Goal: Transaction & Acquisition: Purchase product/service

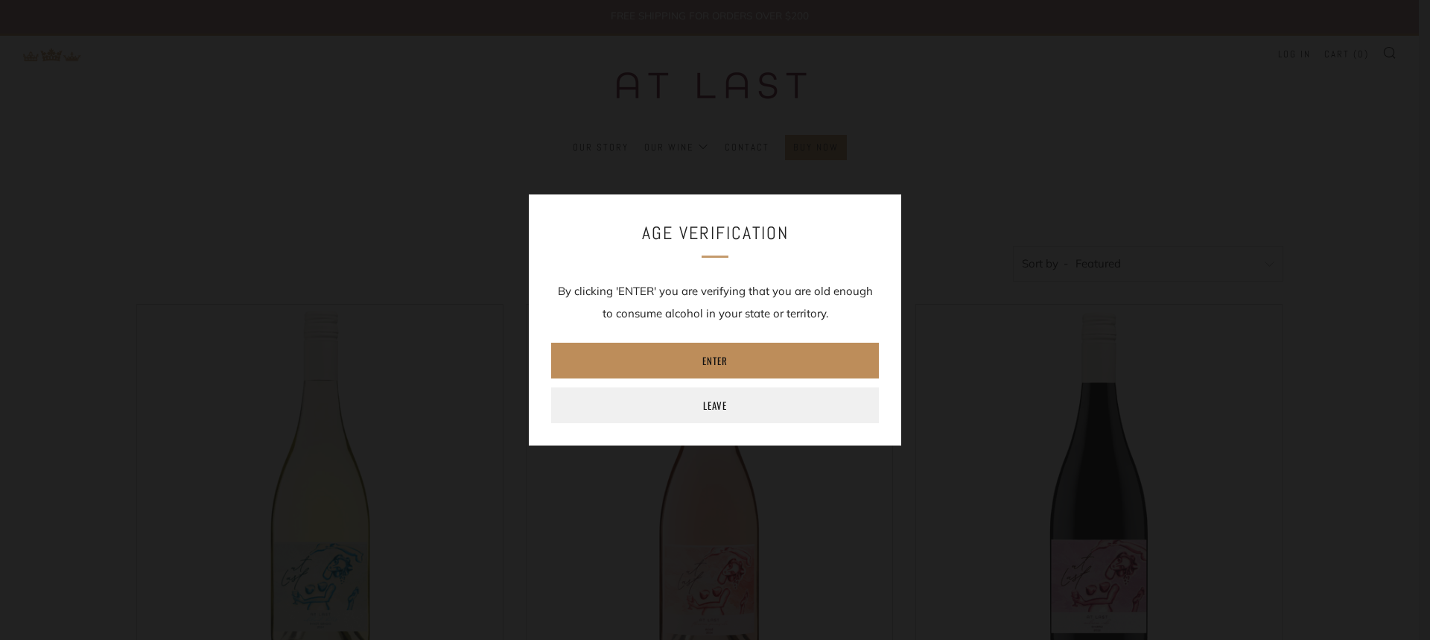
click at [717, 353] on link "Enter" at bounding box center [715, 361] width 328 height 36
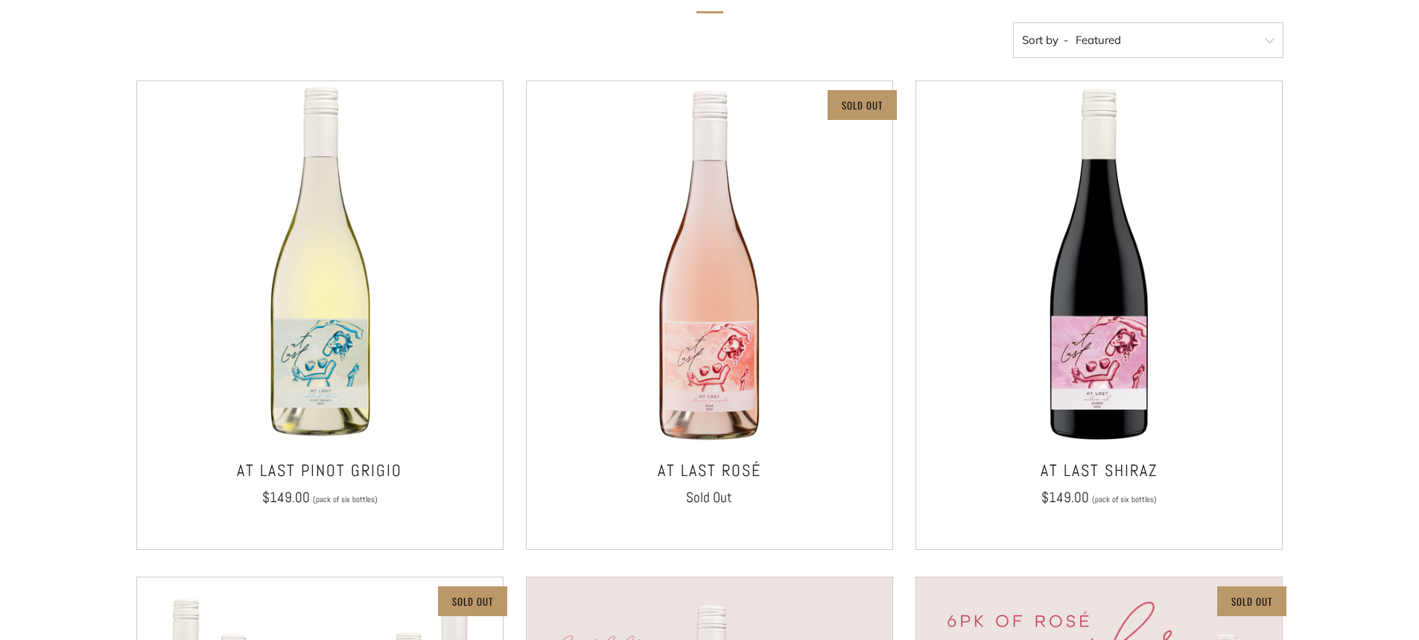
scroll to position [149, 0]
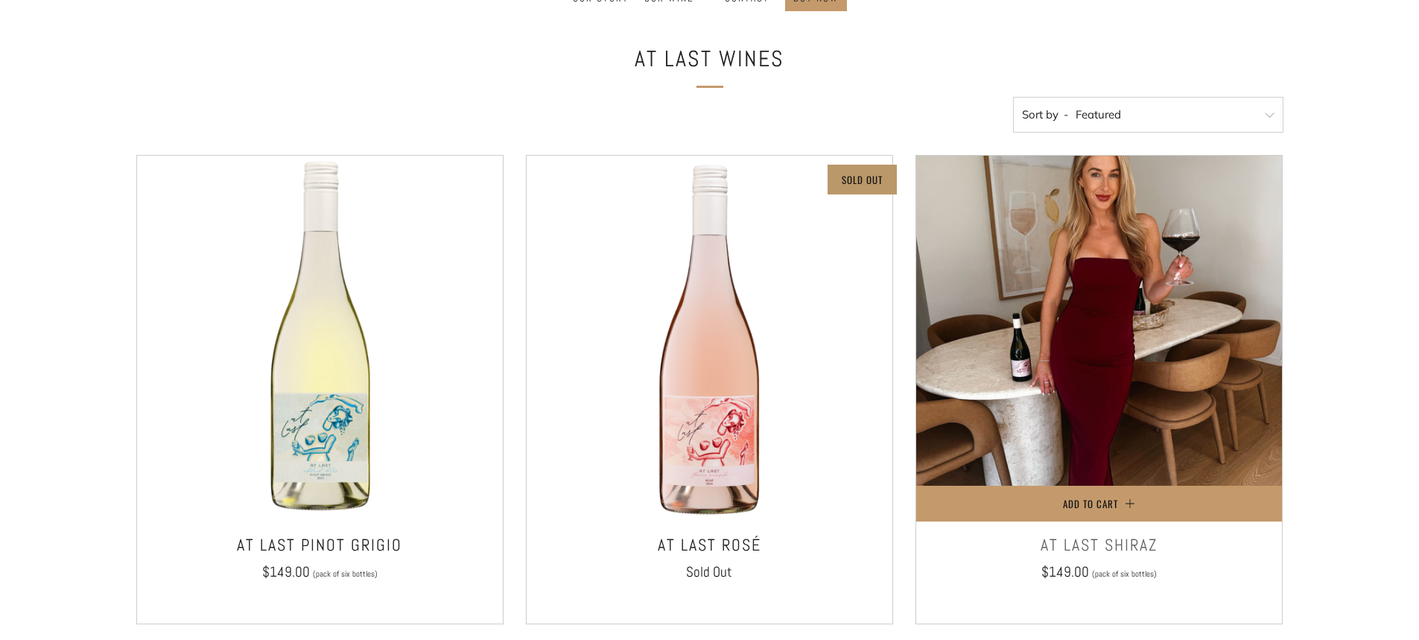
click at [1112, 326] on img at bounding box center [1099, 339] width 366 height 366
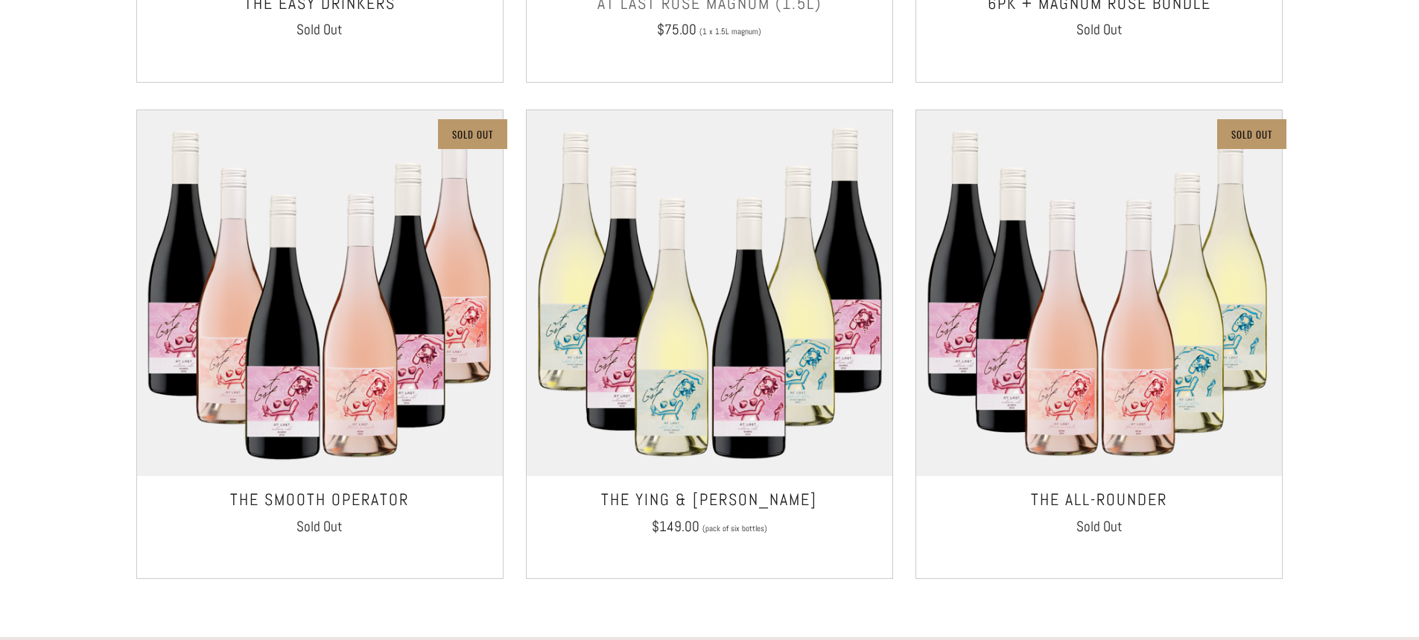
scroll to position [1192, 0]
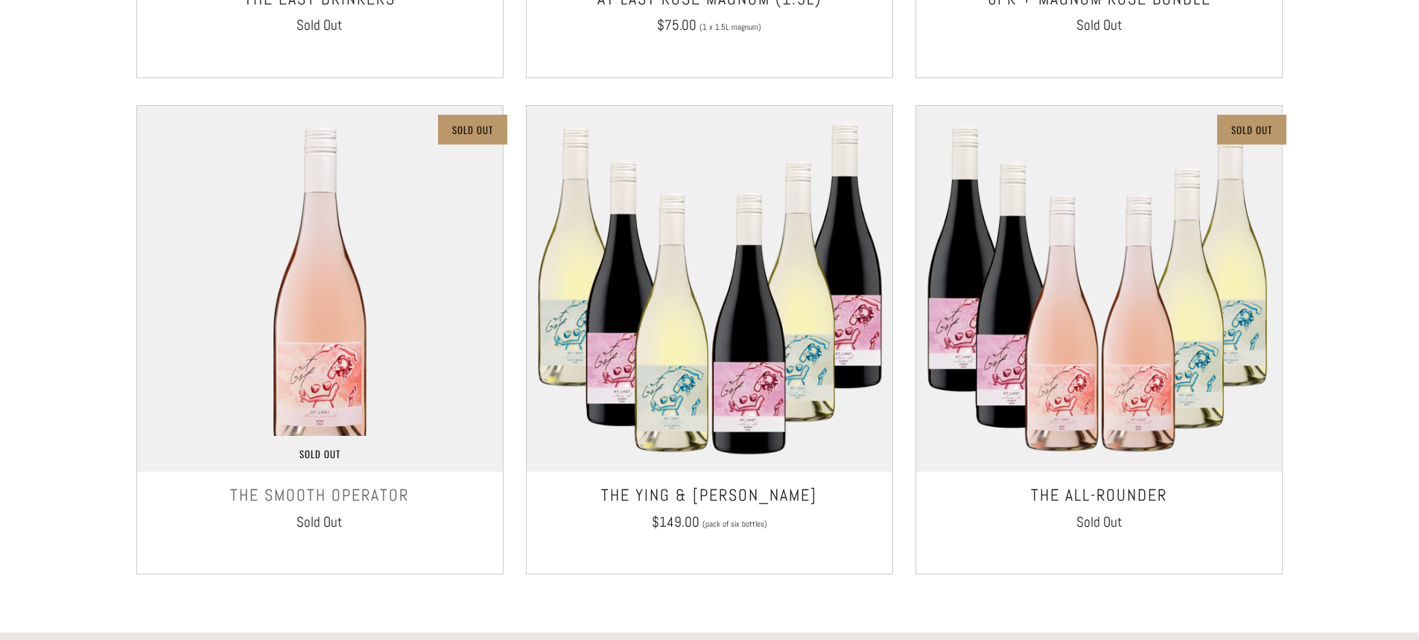
click at [352, 295] on img at bounding box center [320, 289] width 366 height 366
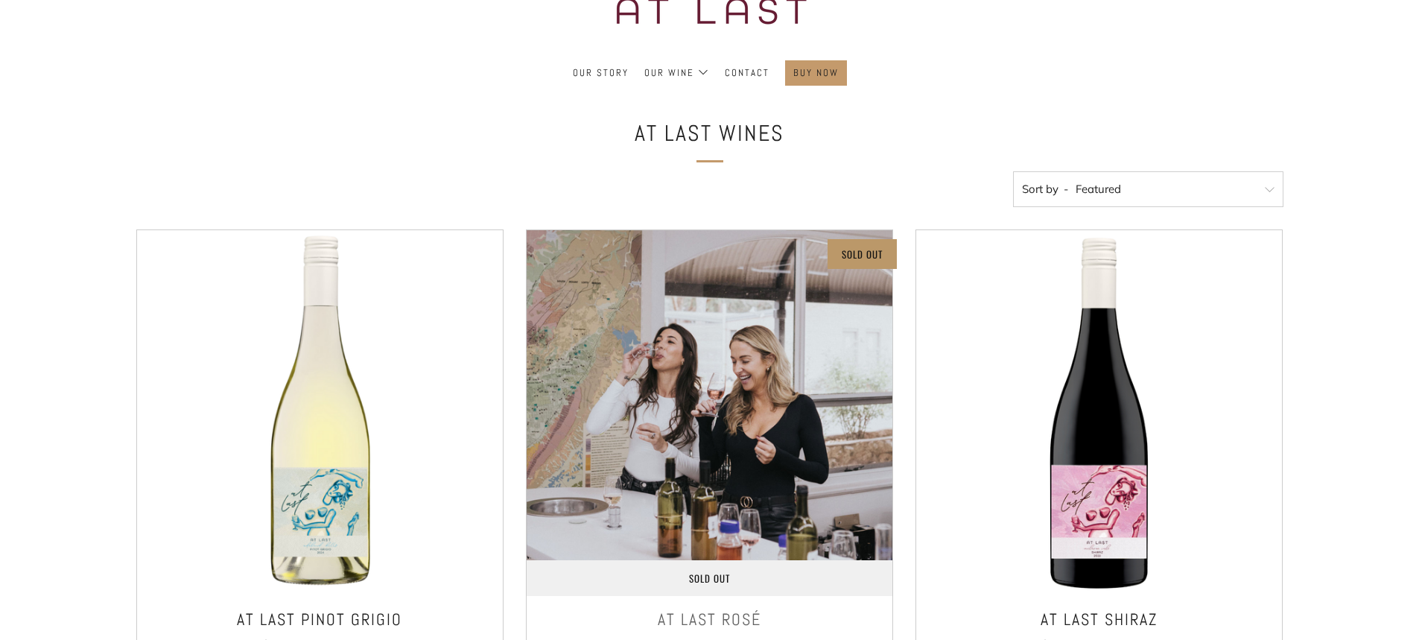
scroll to position [0, 0]
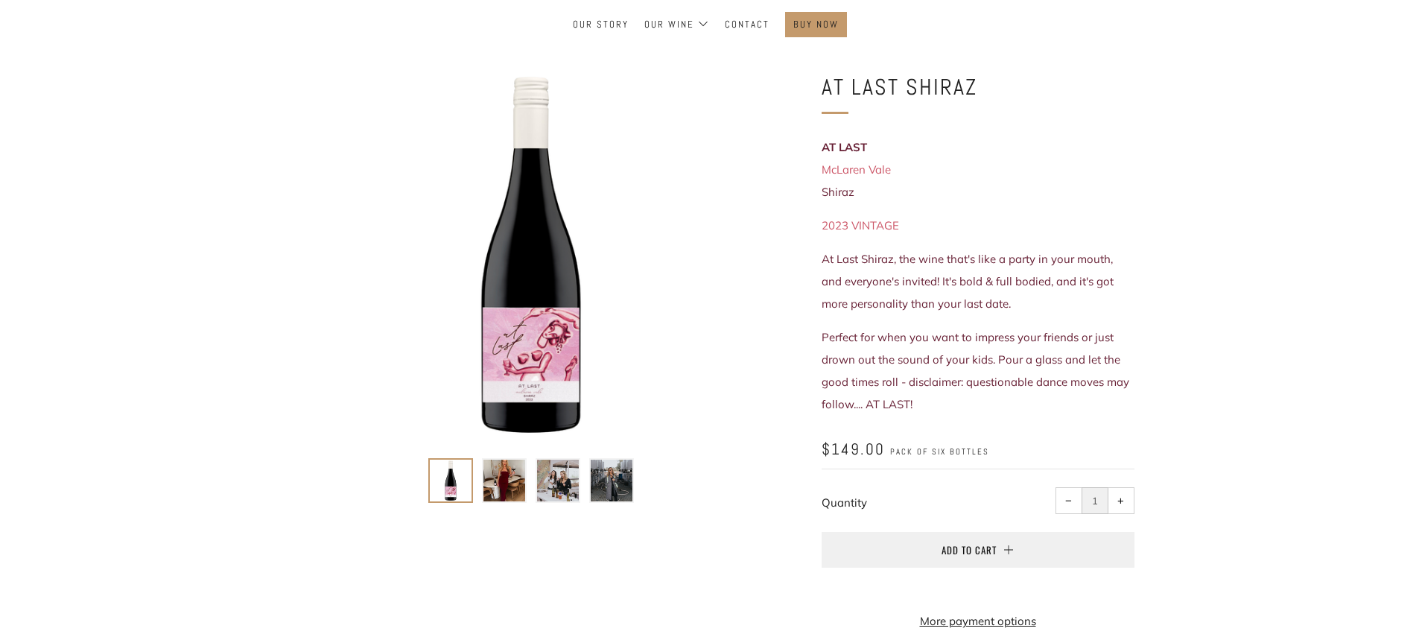
scroll to position [149, 0]
